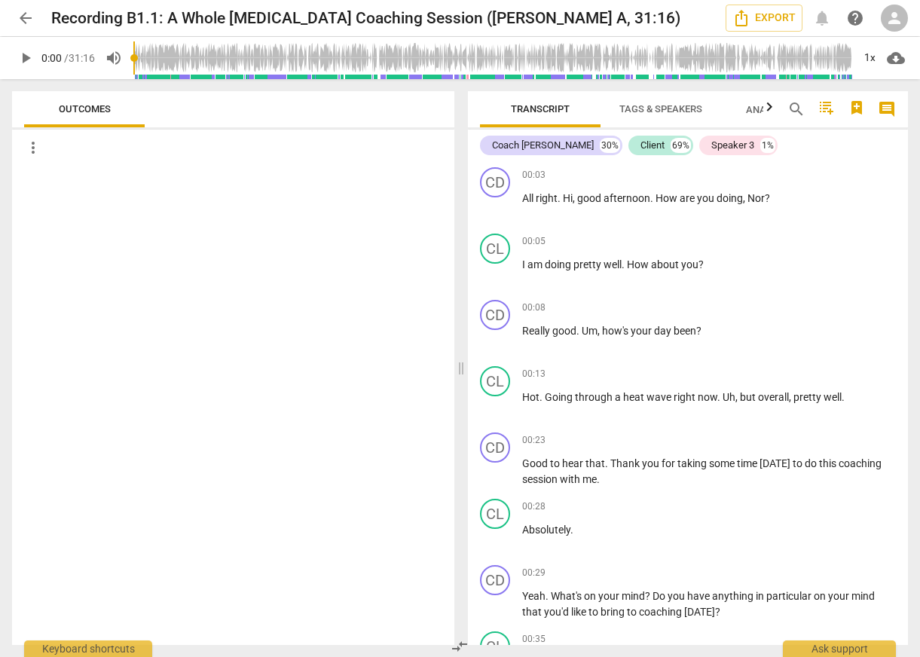
click at [23, 60] on span "play_arrow" at bounding box center [26, 58] width 18 height 18
click at [29, 62] on span "pause" at bounding box center [26, 58] width 18 height 18
click at [29, 62] on span "play_arrow" at bounding box center [26, 58] width 18 height 18
type input "4"
click at [26, 55] on span "play_arrow" at bounding box center [26, 58] width 18 height 18
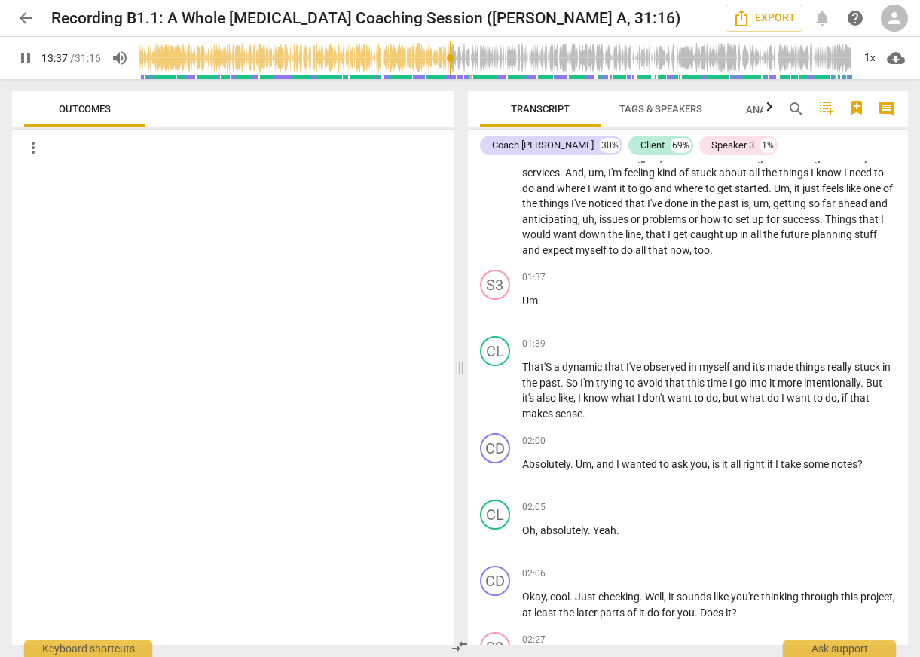
scroll to position [4567, 0]
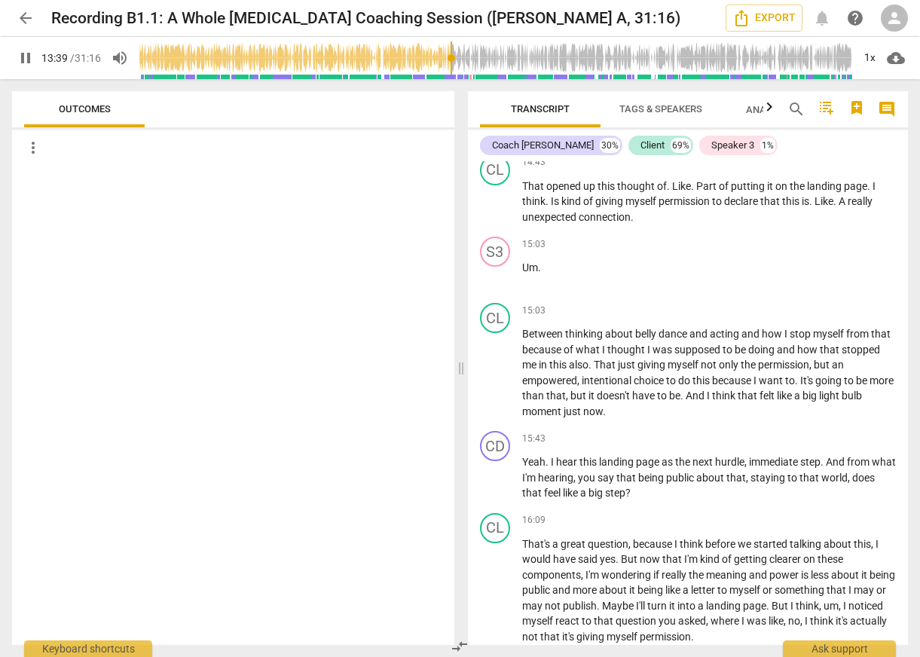
click at [442, 74] on input "range" at bounding box center [495, 58] width 713 height 48
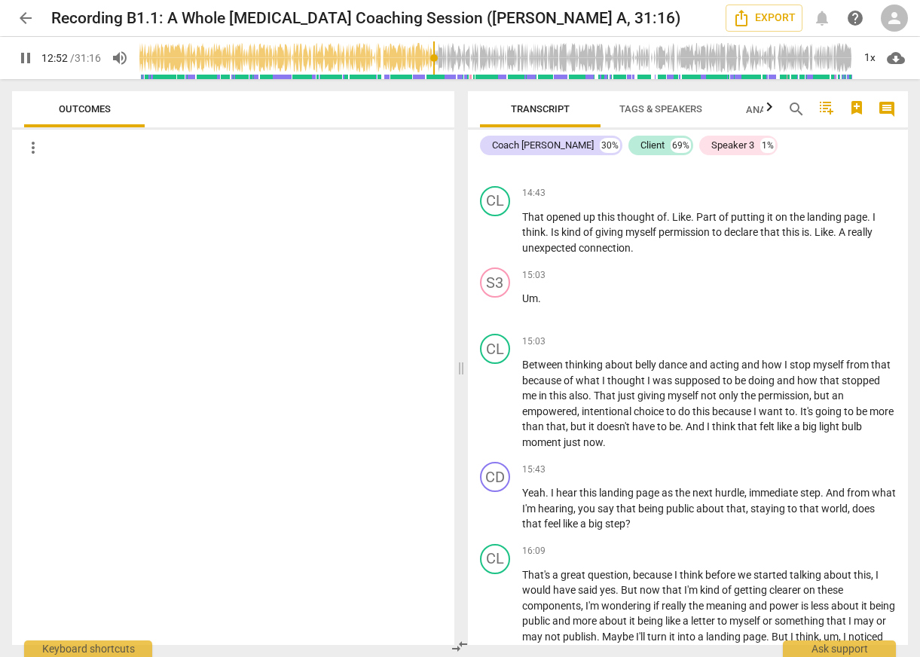
scroll to position [4528, 0]
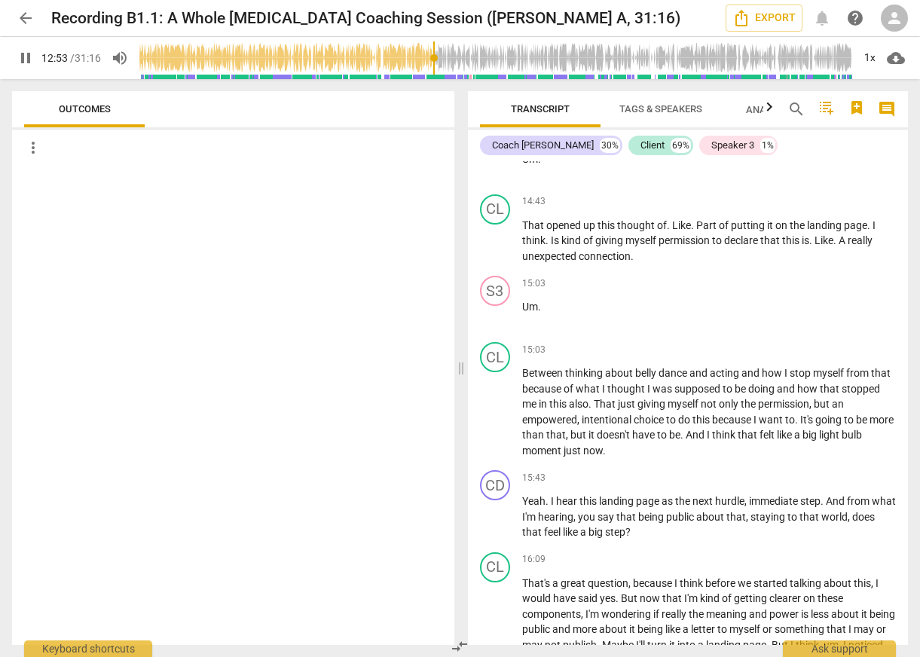
click at [407, 65] on input "range" at bounding box center [495, 58] width 713 height 48
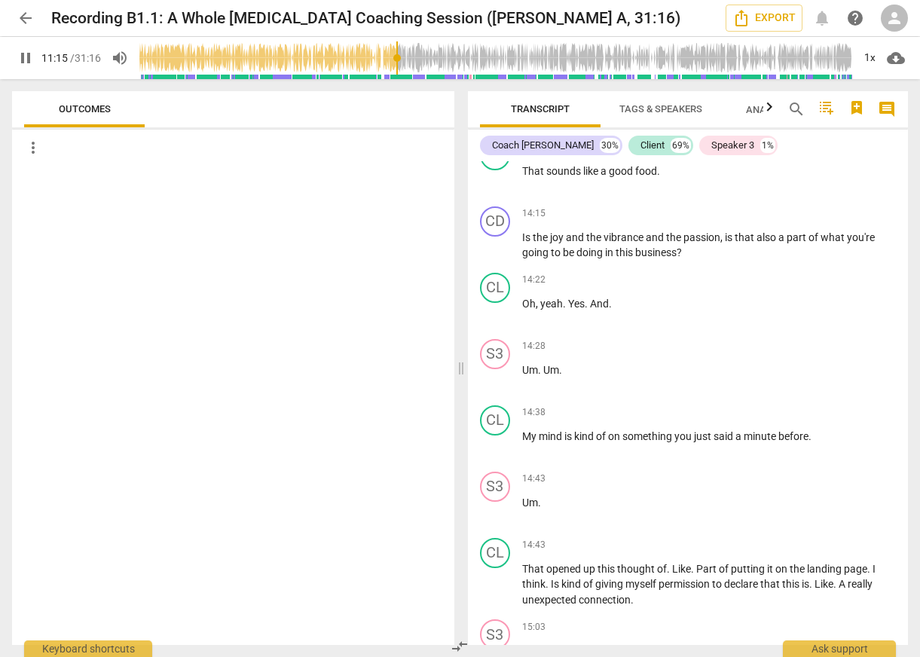
scroll to position [4153, 0]
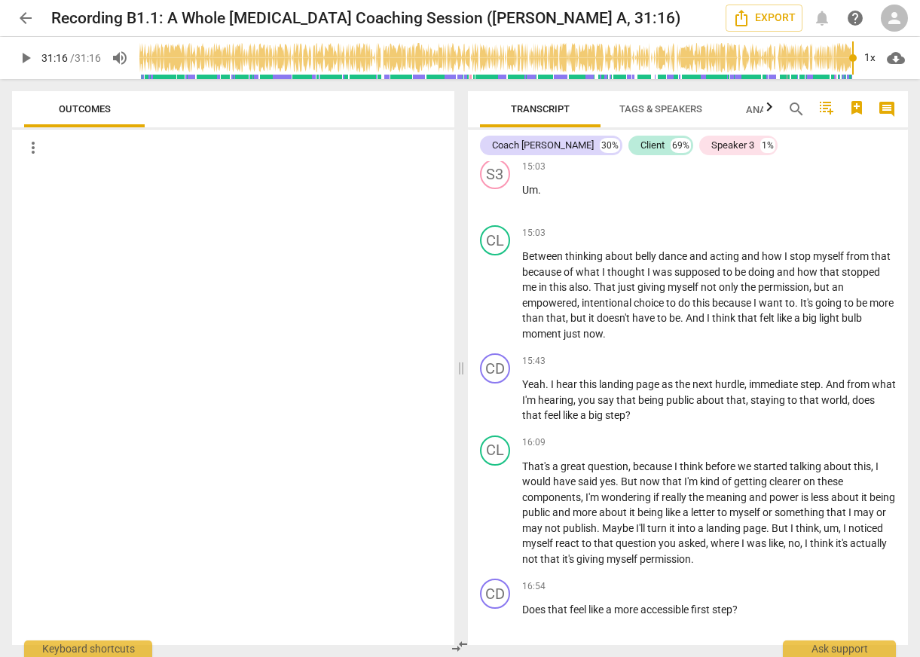
type input "1876"
